Goal: Book appointment/travel/reservation

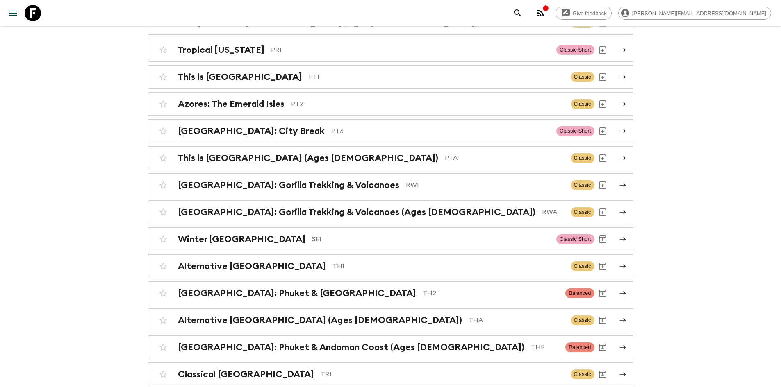
scroll to position [3033, 0]
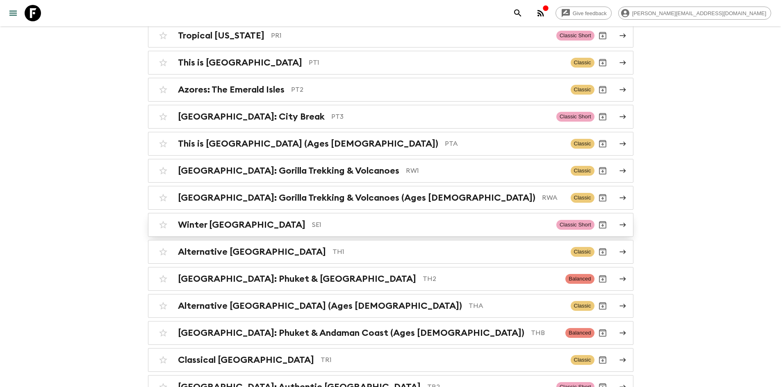
click at [312, 220] on p "SE1" at bounding box center [431, 225] width 238 height 10
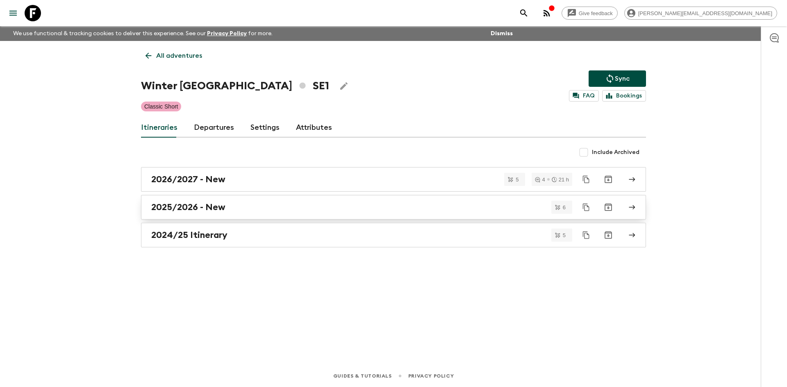
click at [245, 207] on div "2025/2026 - New" at bounding box center [385, 207] width 469 height 11
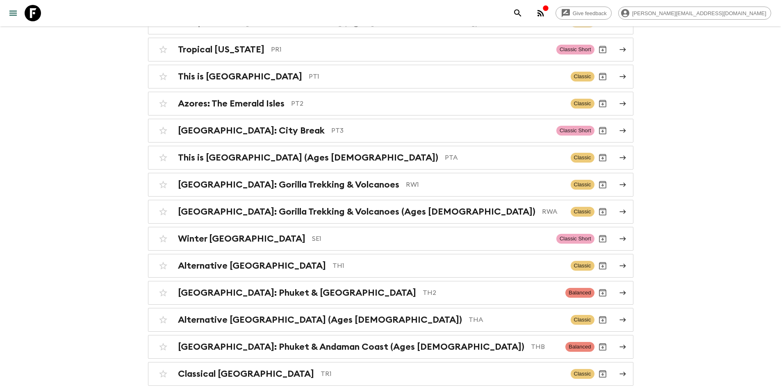
scroll to position [3033, 0]
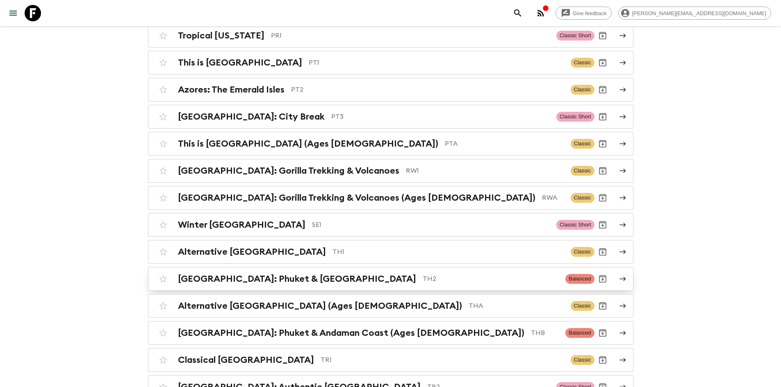
click at [423, 274] on p "TH2" at bounding box center [491, 279] width 136 height 10
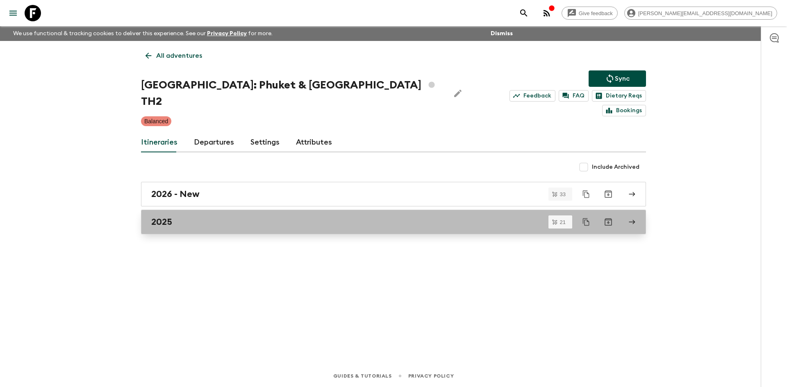
click at [176, 217] on div "2025" at bounding box center [385, 222] width 469 height 11
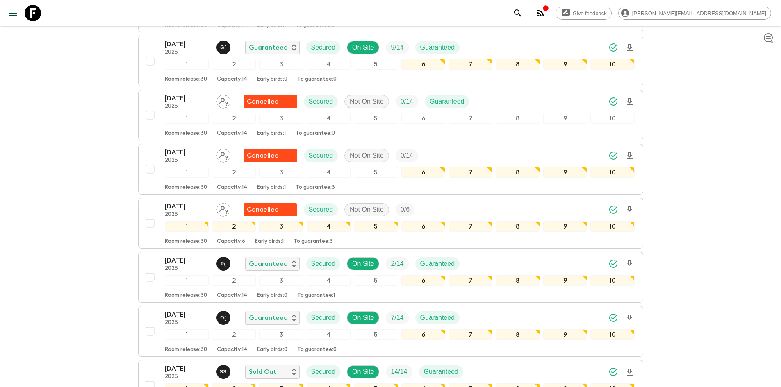
scroll to position [954, 0]
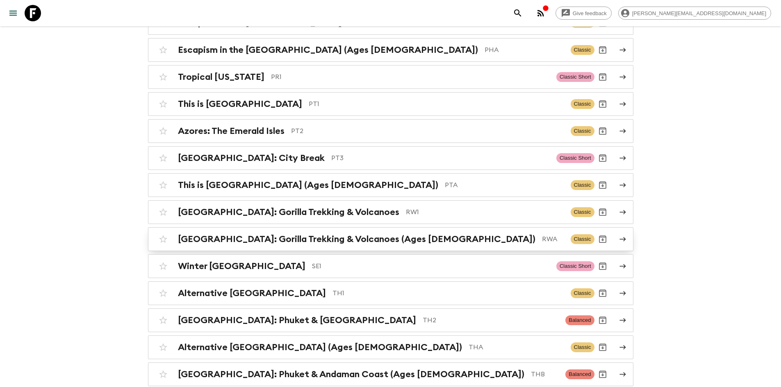
scroll to position [2992, 0]
click at [263, 315] on h2 "[GEOGRAPHIC_DATA]: Phuket & [GEOGRAPHIC_DATA]" at bounding box center [297, 320] width 238 height 11
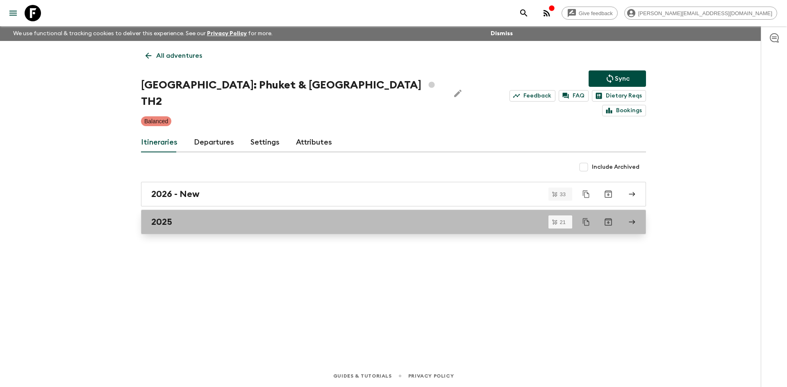
click at [164, 217] on h2 "2025" at bounding box center [161, 222] width 21 height 11
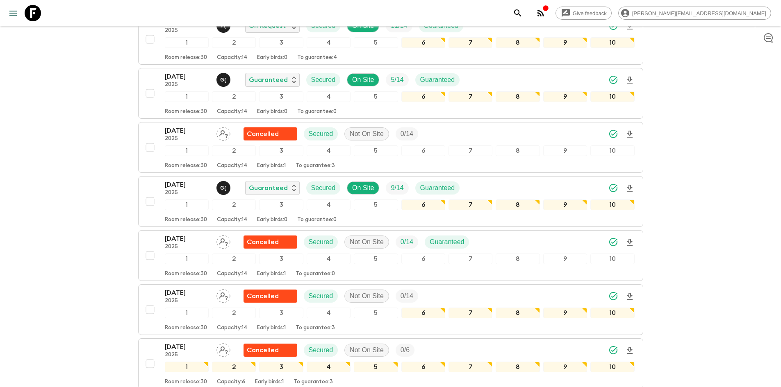
scroll to position [995, 0]
